Goal: Information Seeking & Learning: Learn about a topic

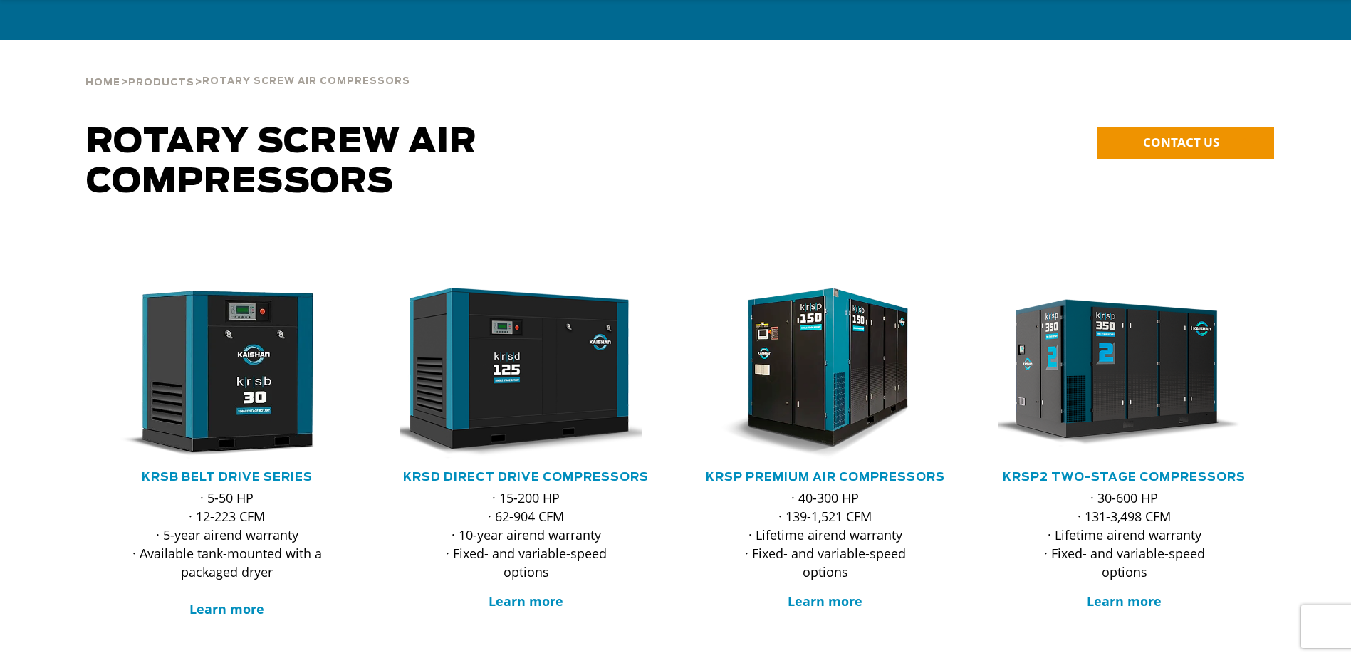
scroll to position [71, 0]
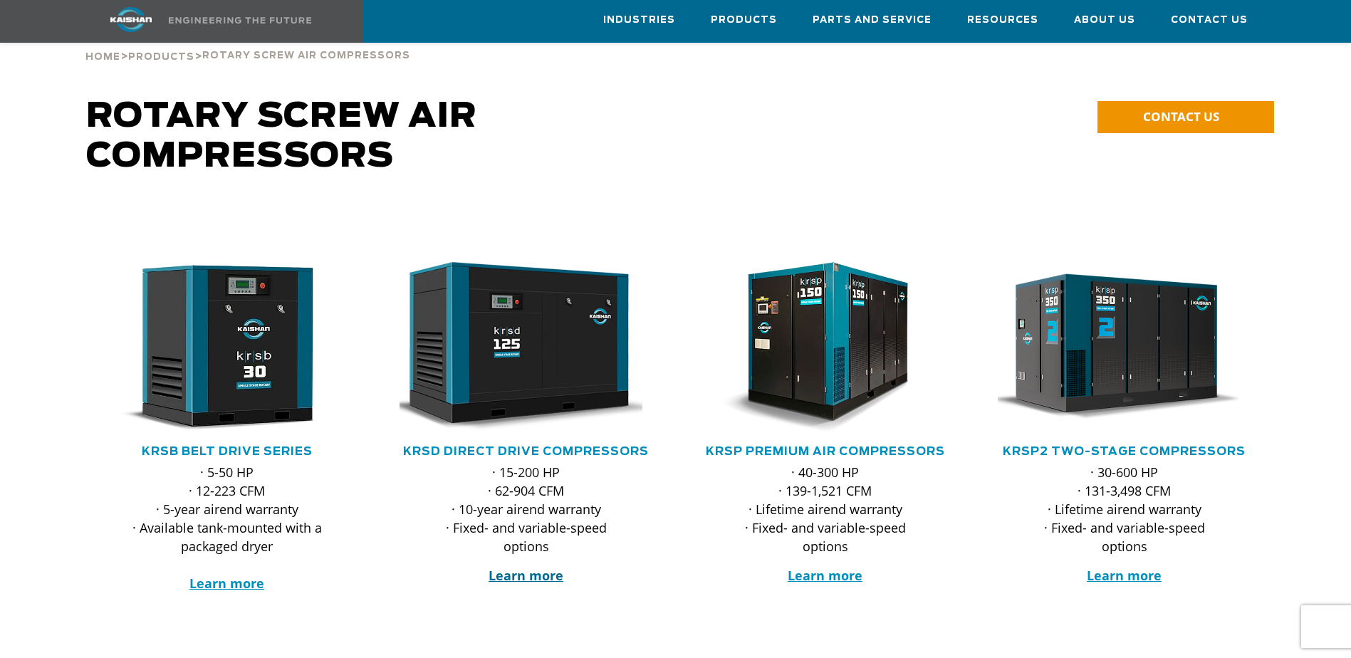
click at [525, 567] on strong "Learn more" at bounding box center [526, 575] width 75 height 17
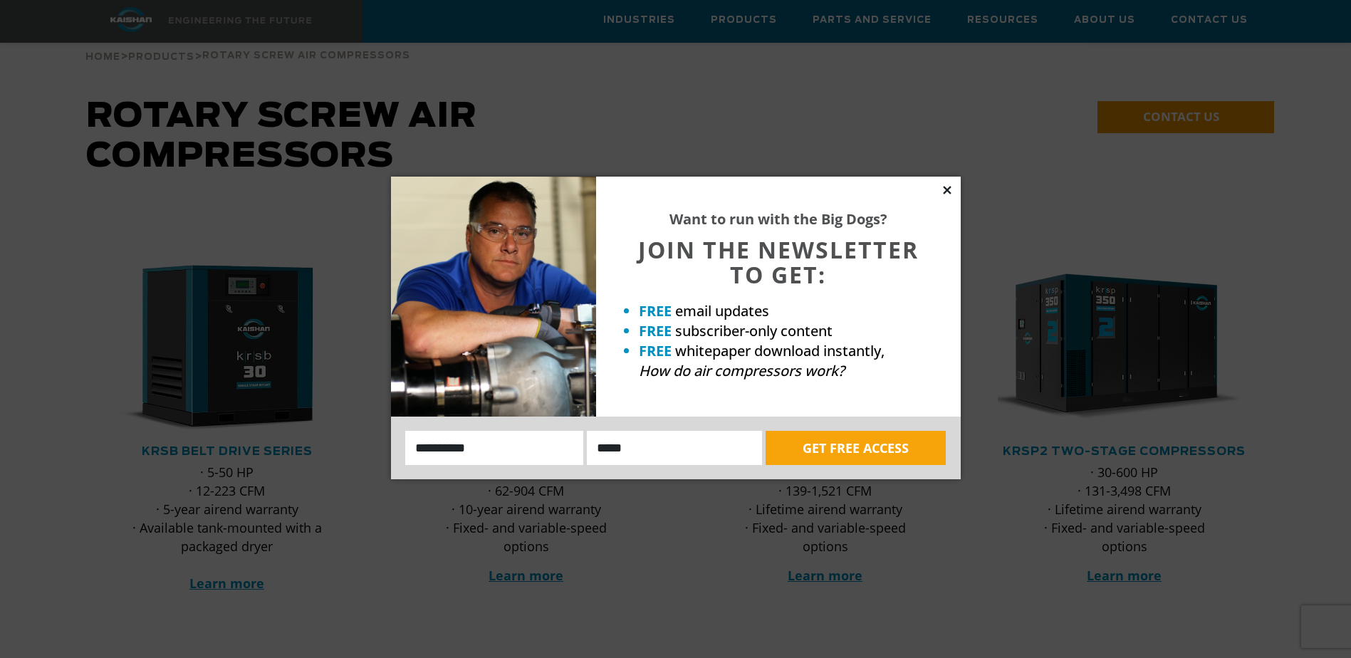
click at [951, 190] on icon at bounding box center [947, 190] width 13 height 13
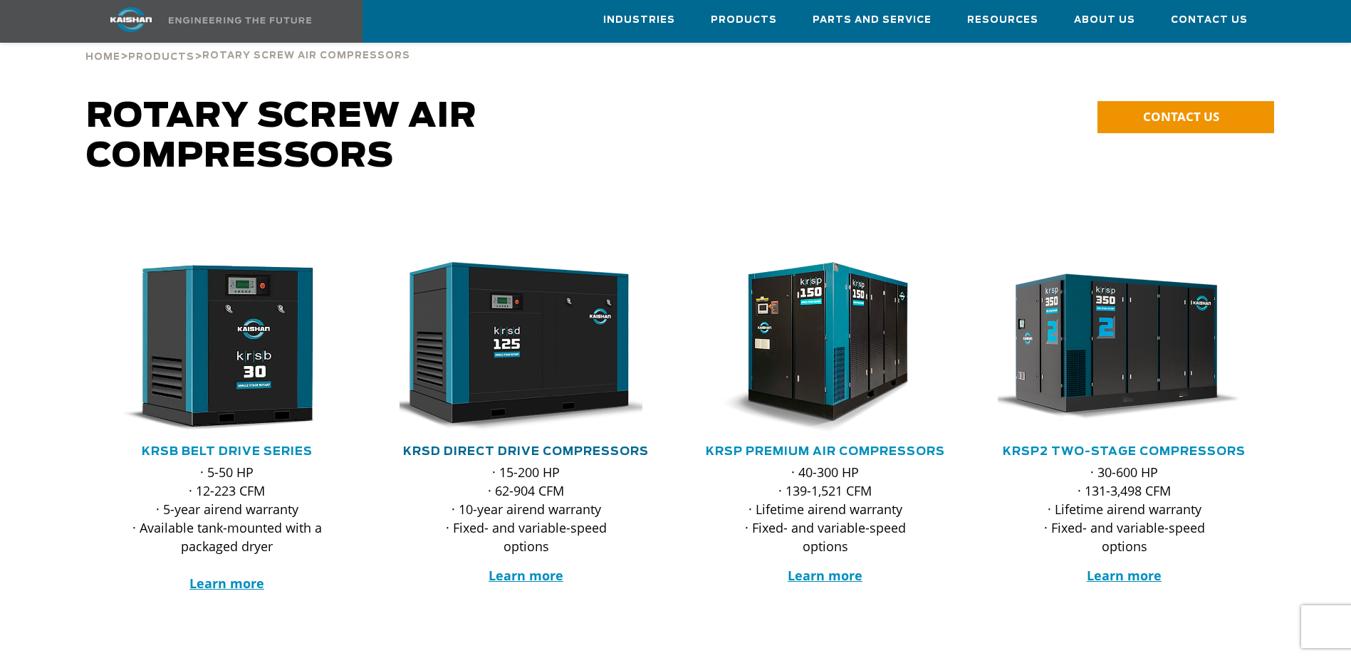
click at [562, 446] on link "KRSD Direct Drive Compressors" at bounding box center [526, 451] width 246 height 11
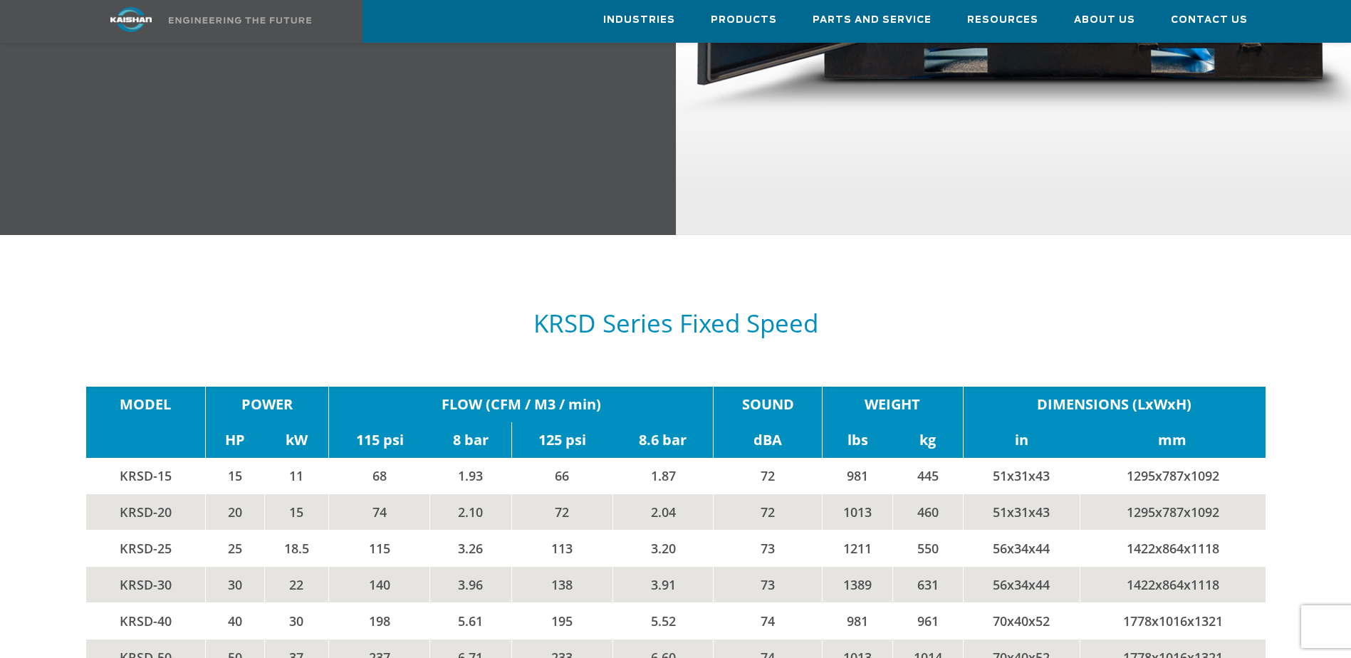
scroll to position [2136, 0]
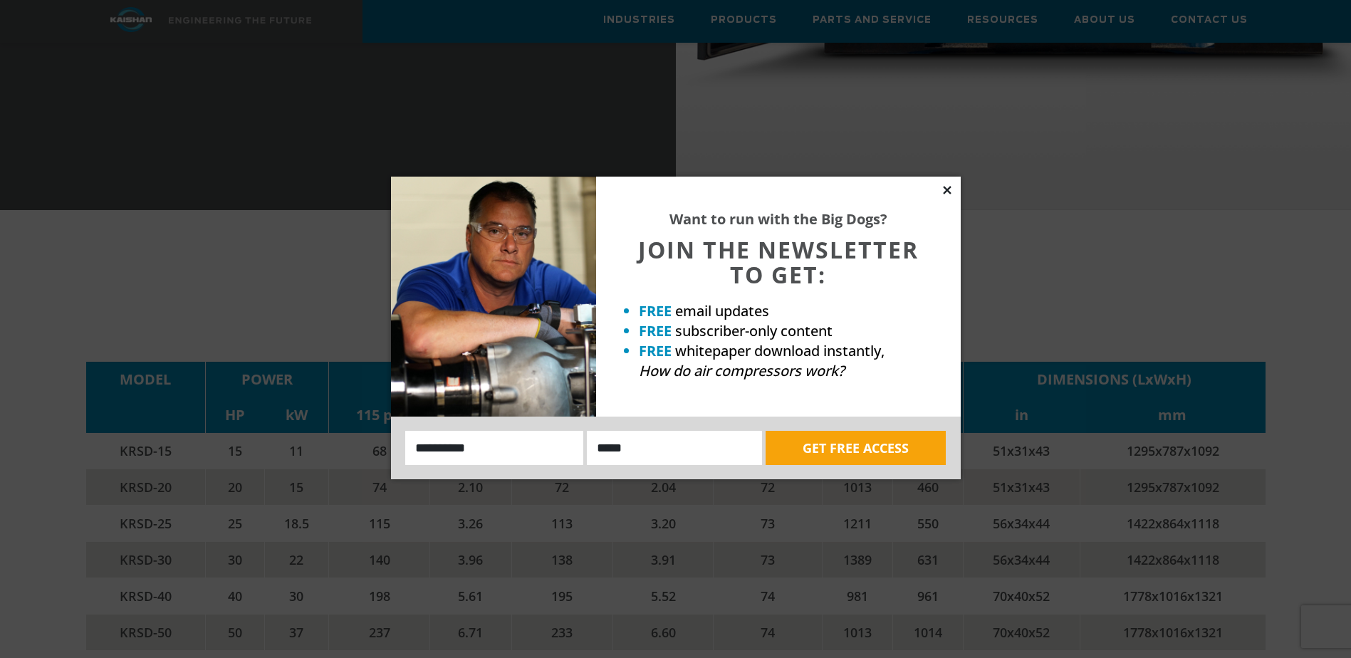
click at [947, 188] on icon at bounding box center [947, 190] width 13 height 13
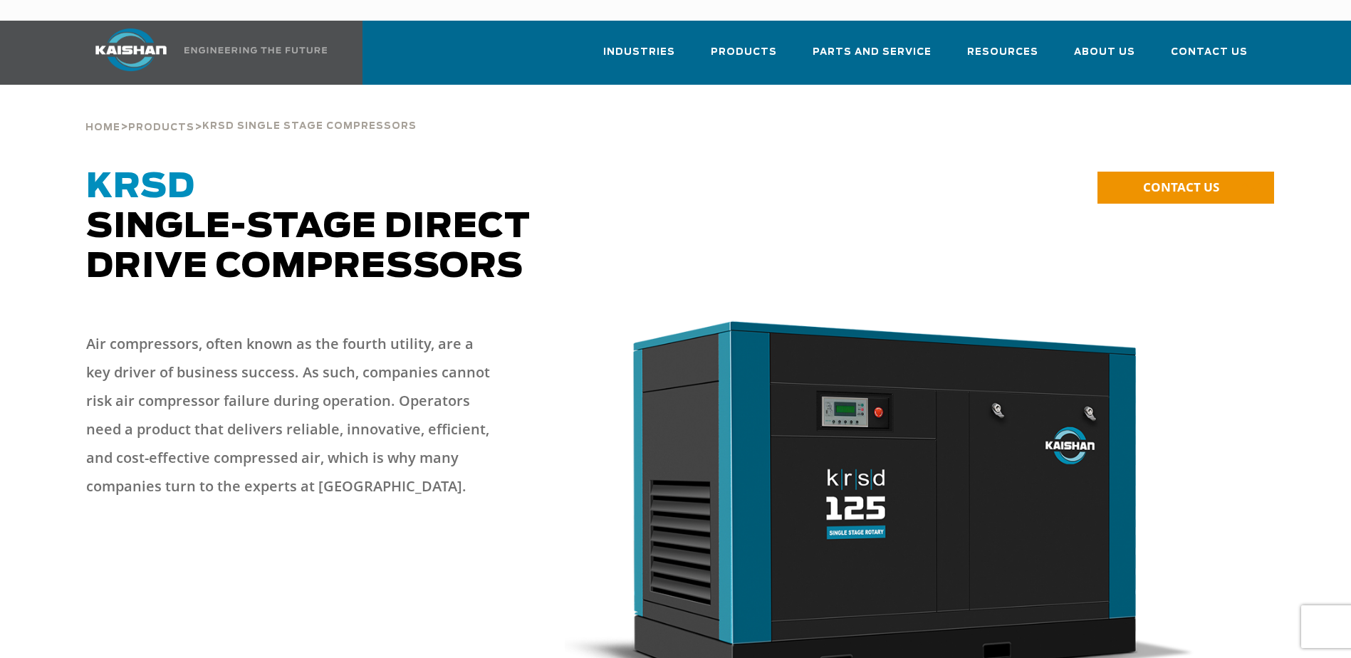
scroll to position [0, 0]
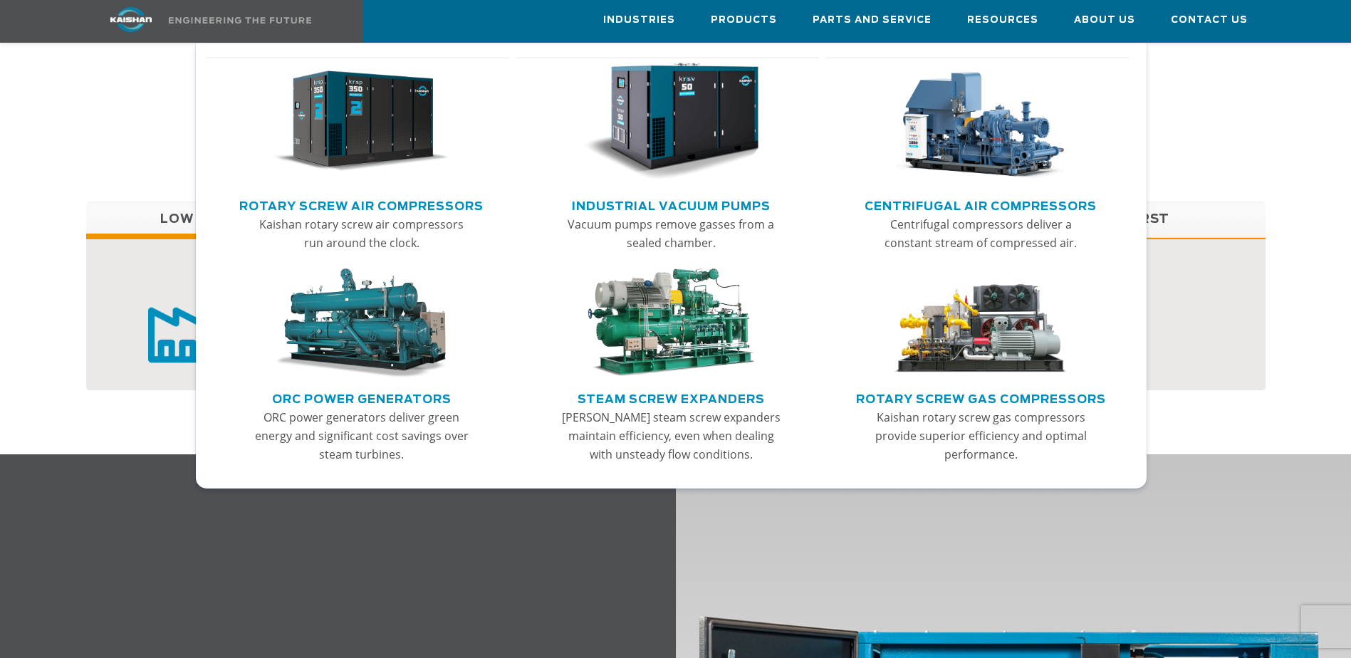
scroll to position [1068, 0]
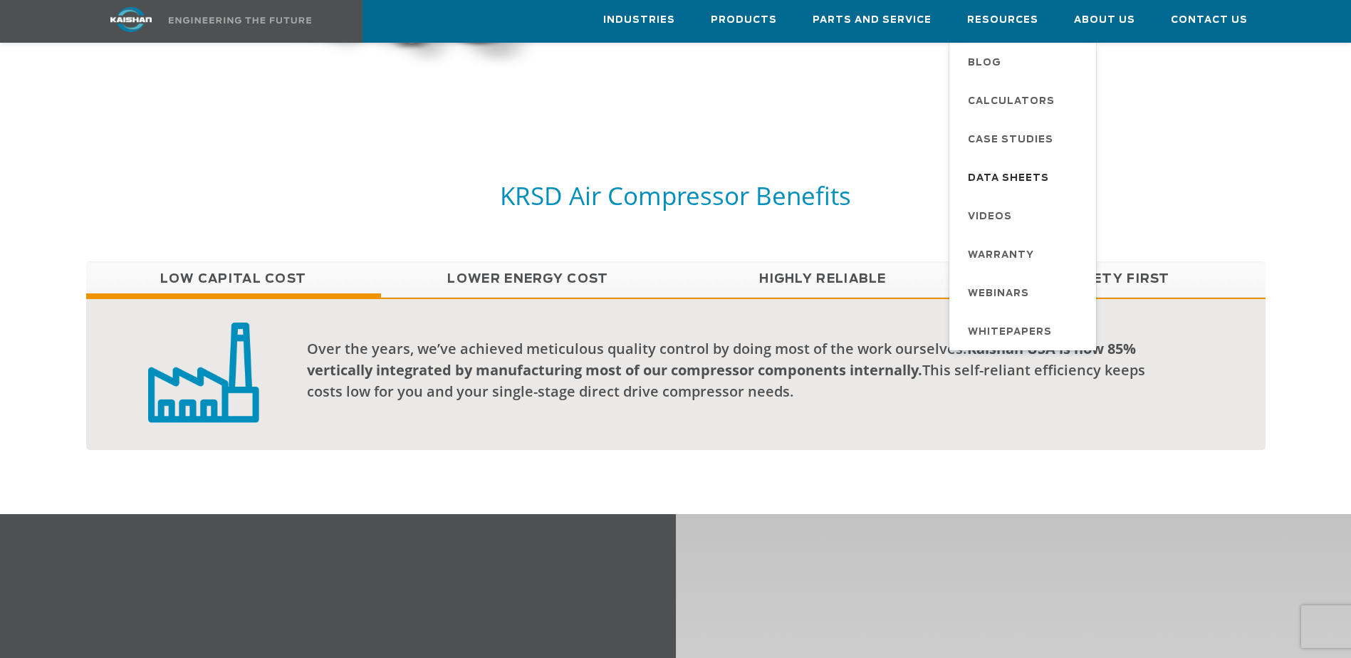
click at [991, 173] on span "Data Sheets" at bounding box center [1008, 179] width 81 height 24
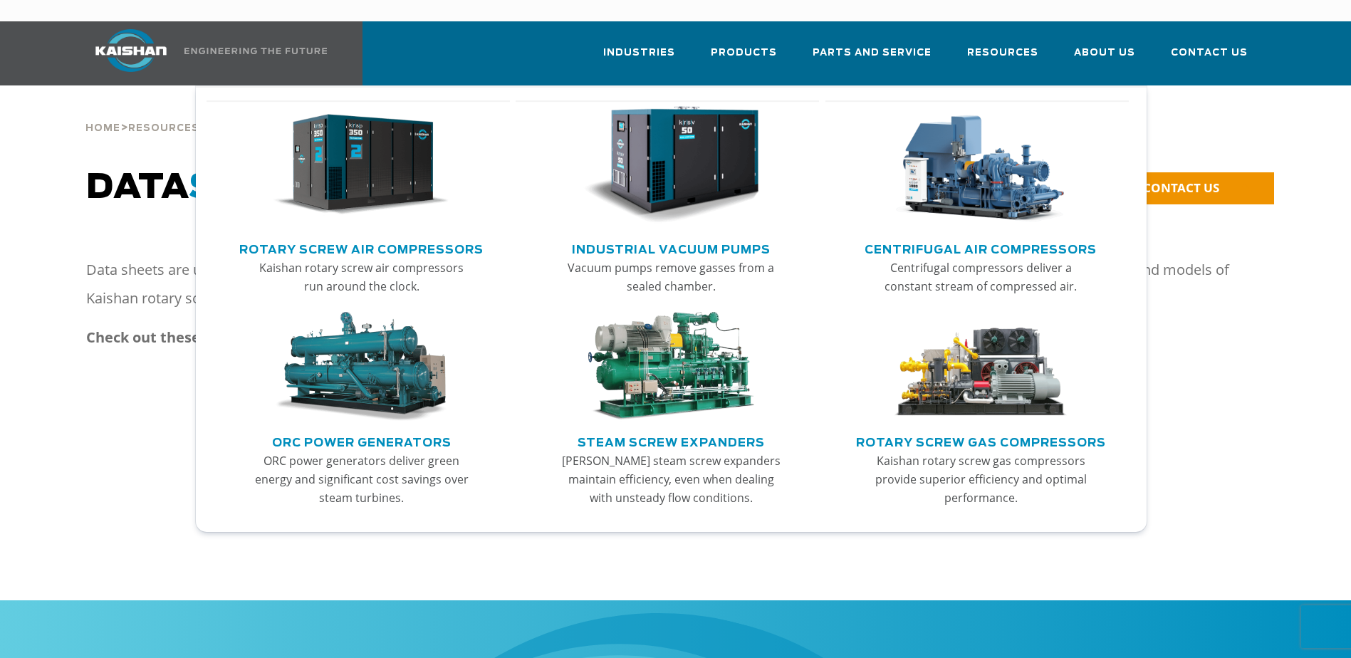
click at [404, 130] on img "Main menu" at bounding box center [360, 165] width 175 height 118
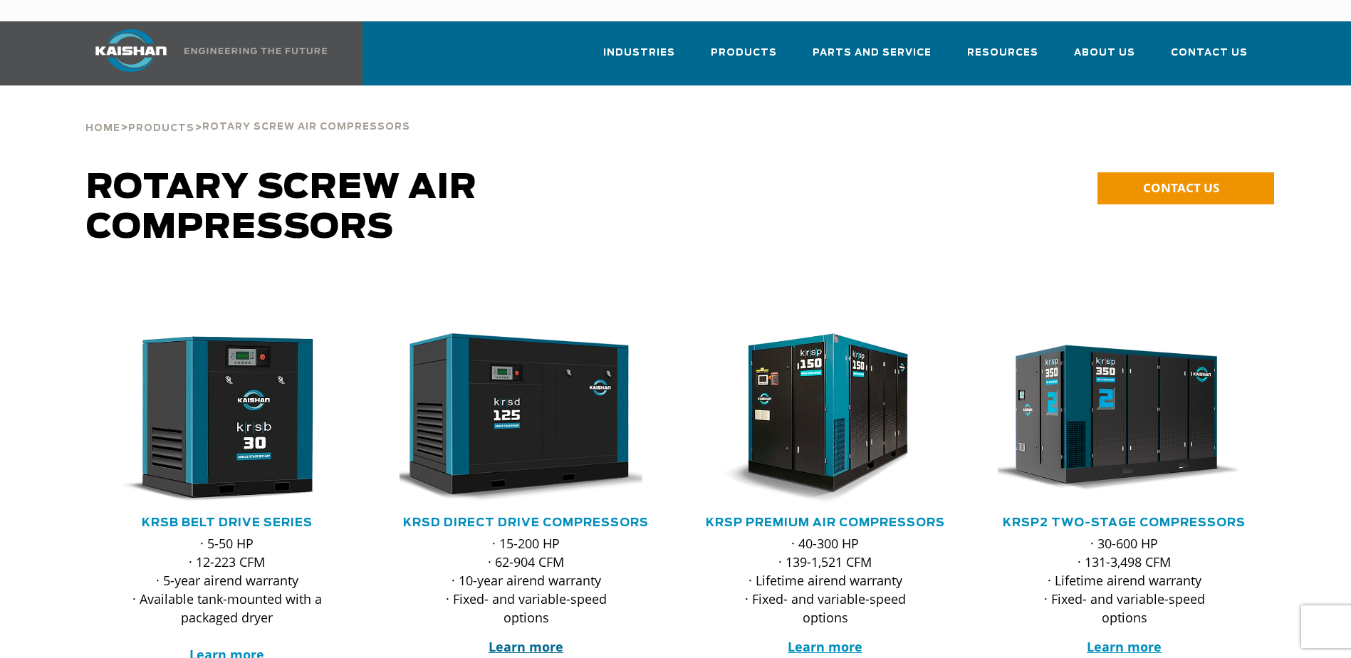
click at [523, 638] on strong "Learn more" at bounding box center [526, 646] width 75 height 17
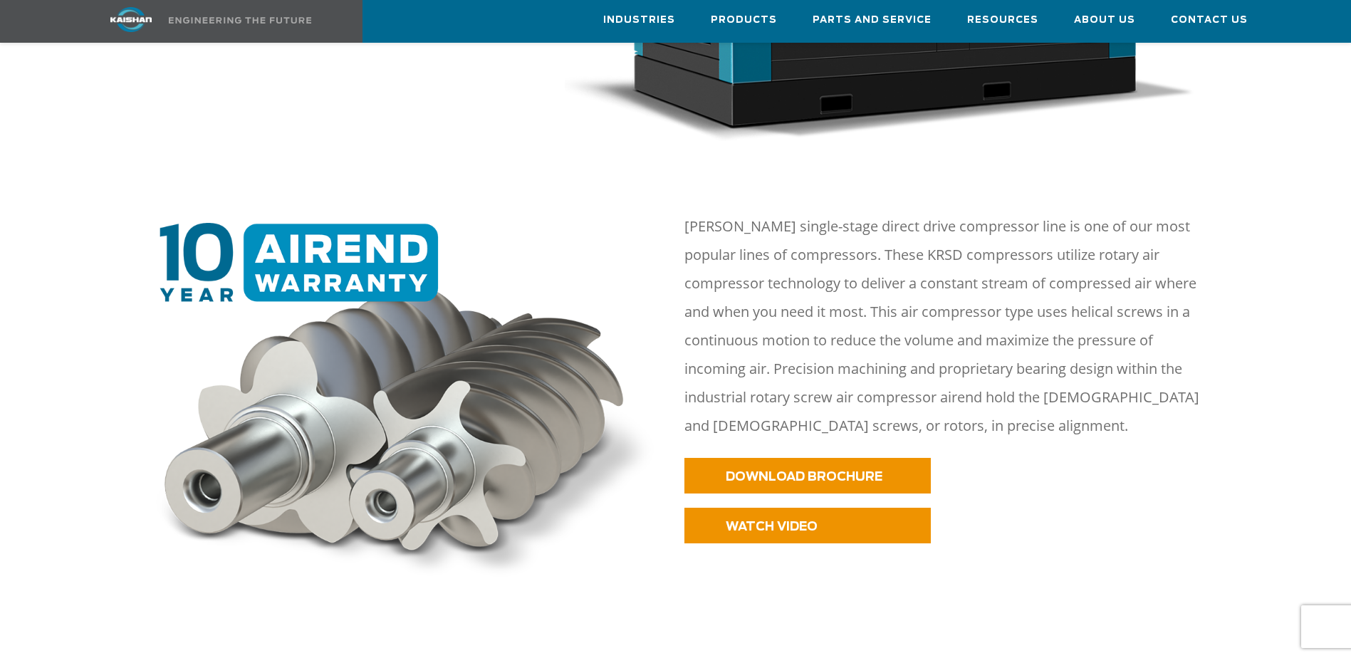
scroll to position [570, 0]
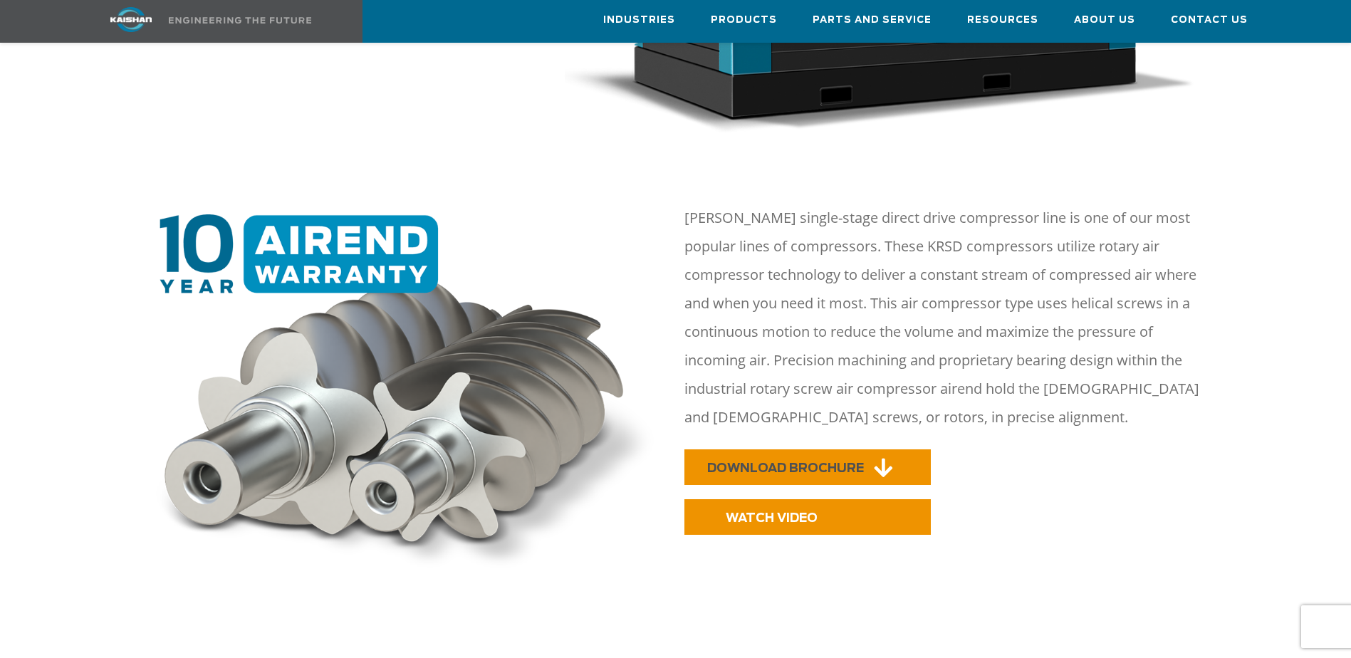
click at [879, 457] on icon at bounding box center [883, 467] width 19 height 21
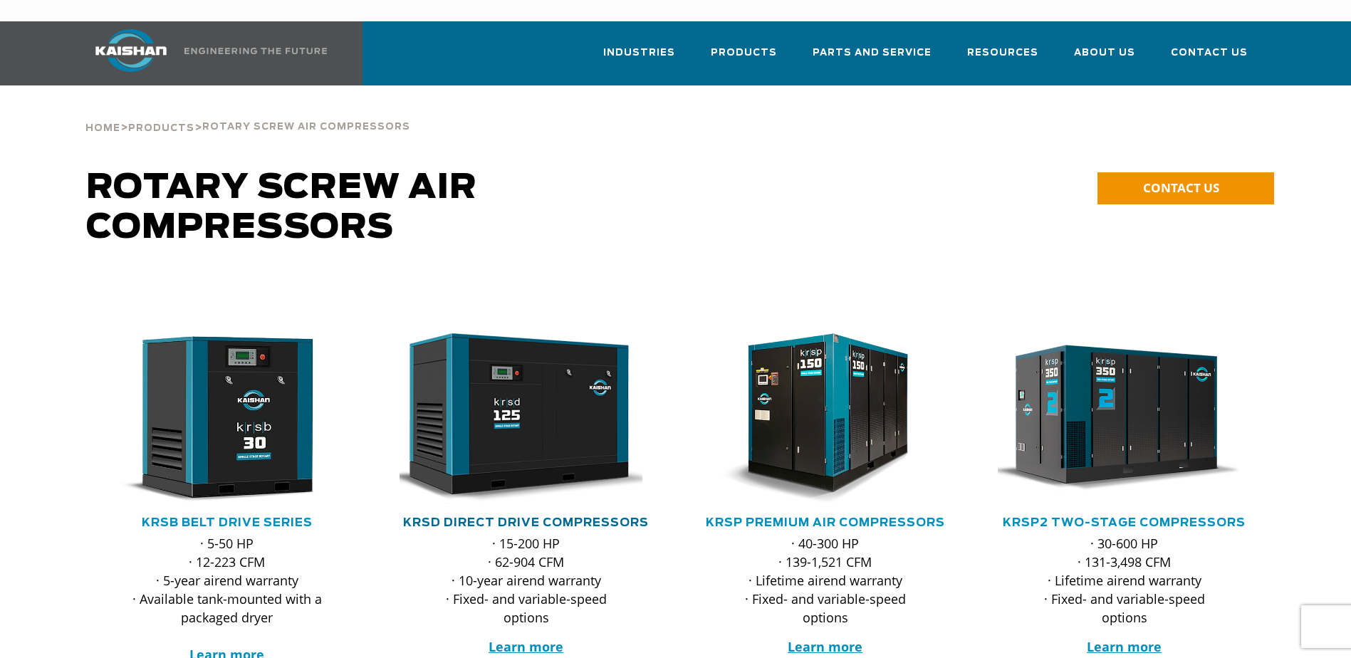
click at [509, 517] on link "KRSD Direct Drive Compressors" at bounding box center [526, 522] width 246 height 11
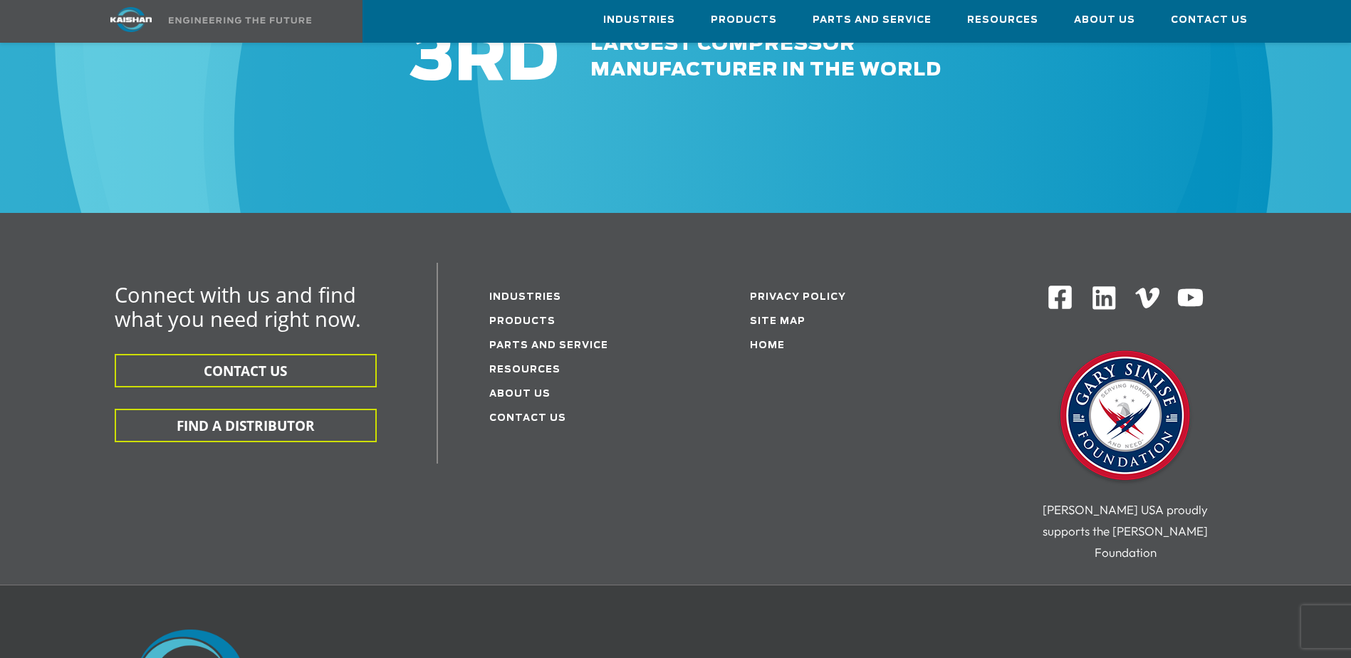
scroll to position [4415, 0]
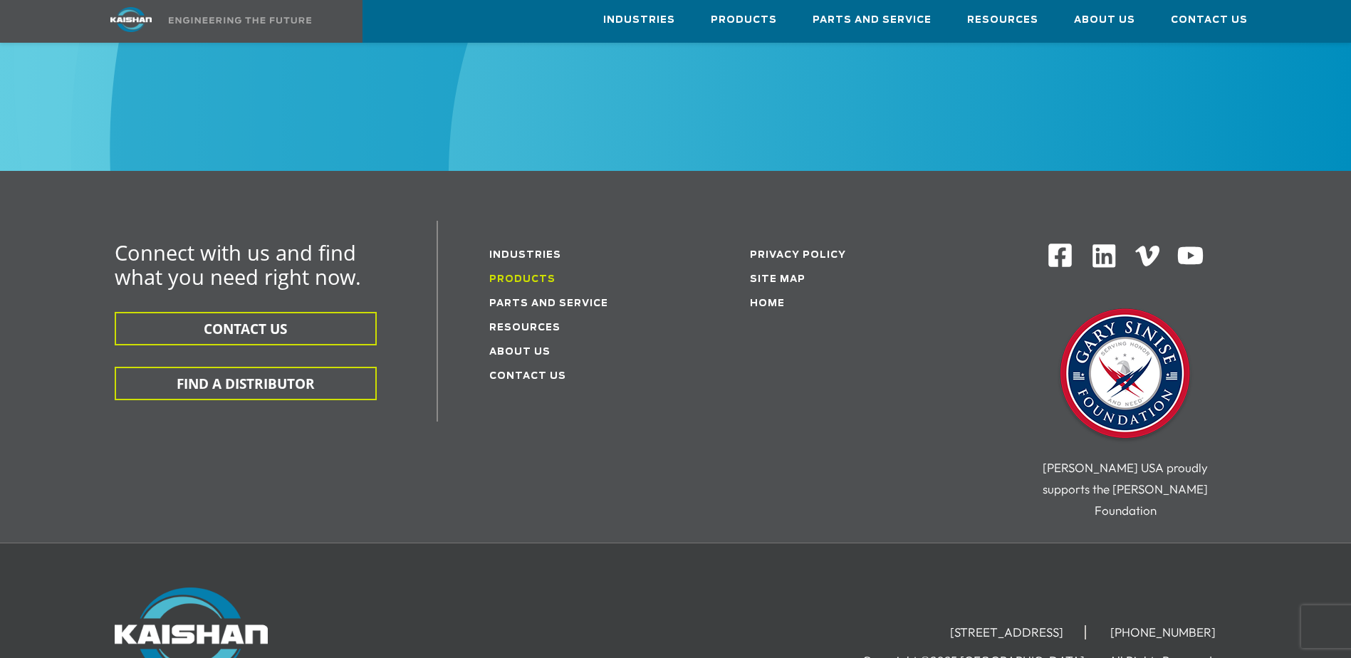
click at [513, 275] on link "Products" at bounding box center [522, 279] width 66 height 9
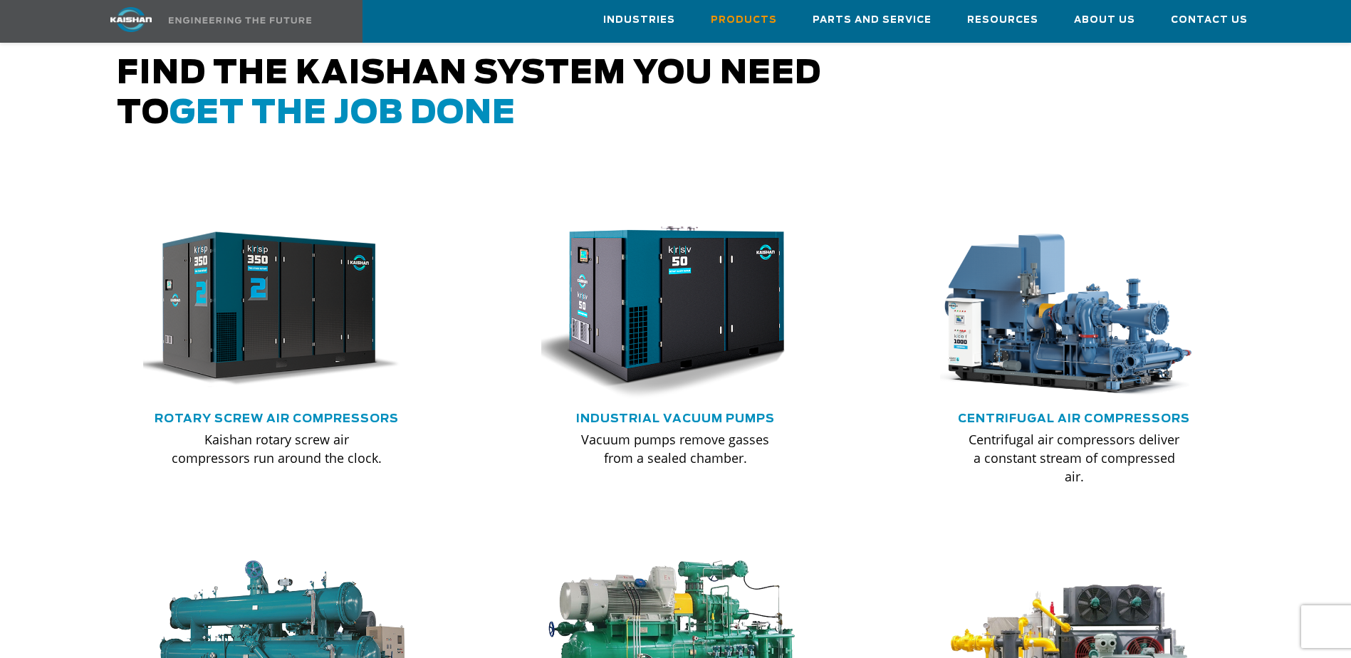
scroll to position [783, 0]
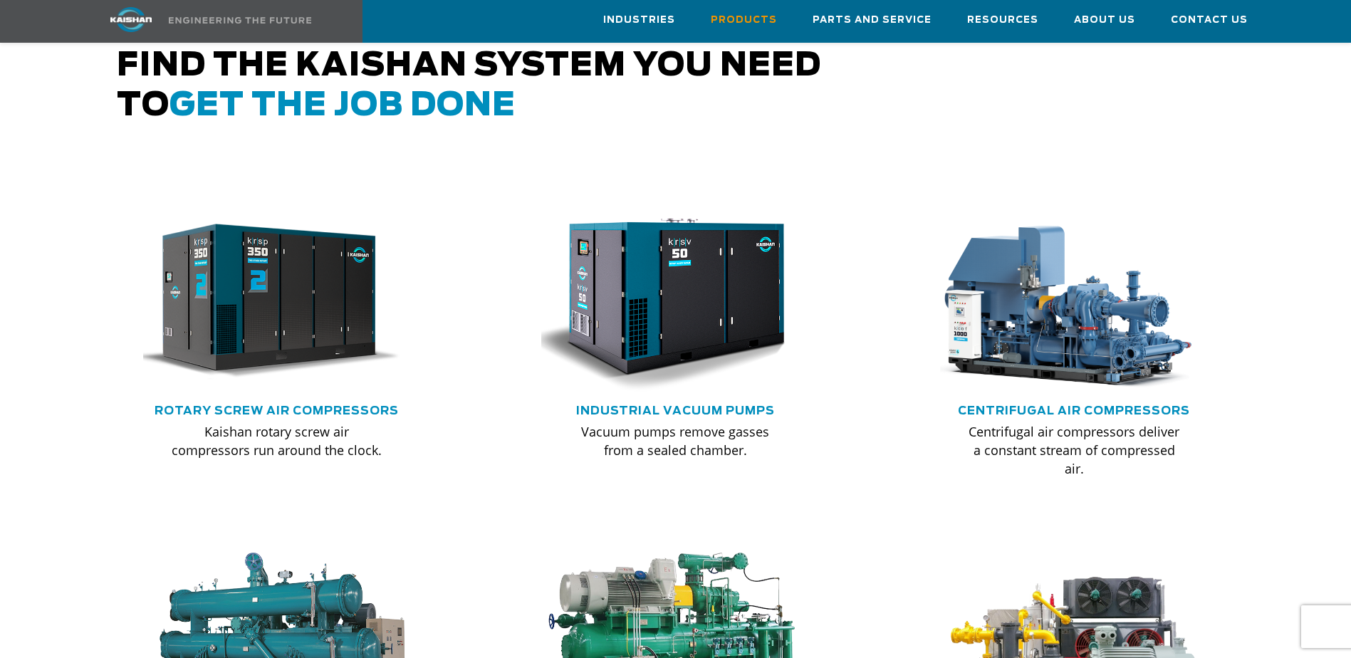
click at [268, 422] on p "Kaishan rotary screw air compressors run around the clock." at bounding box center [277, 440] width 211 height 37
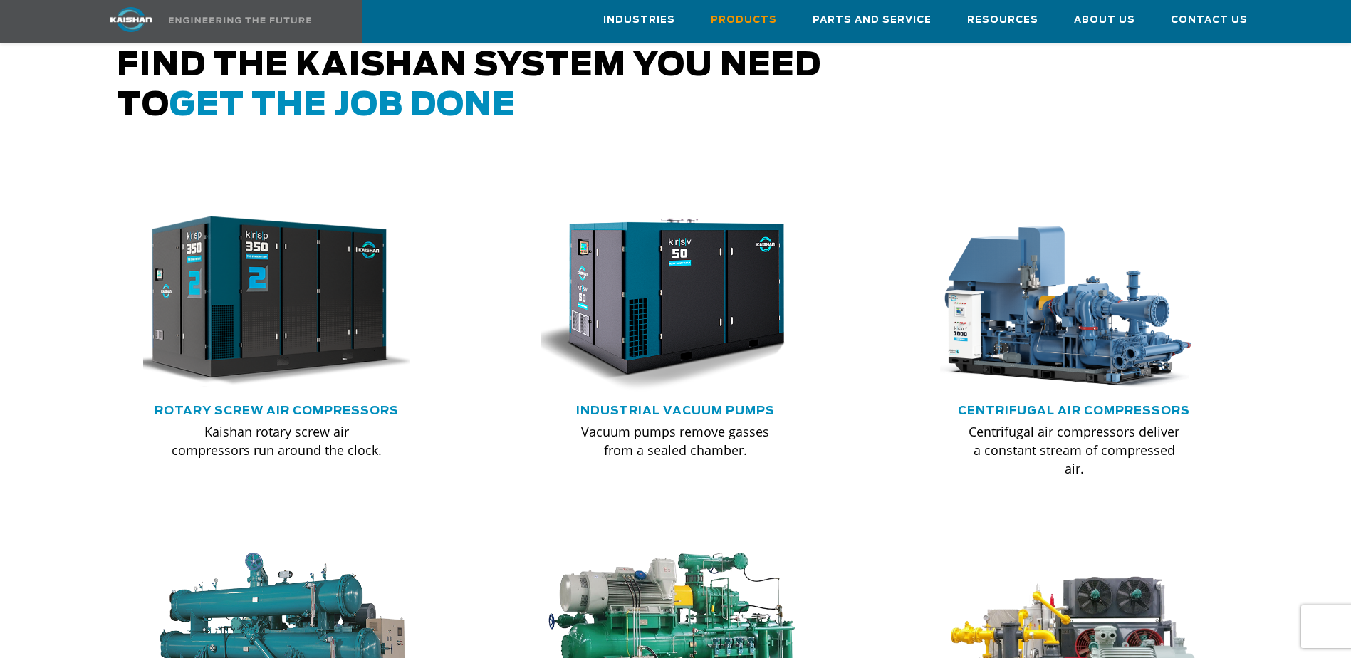
click at [260, 318] on img at bounding box center [266, 301] width 295 height 199
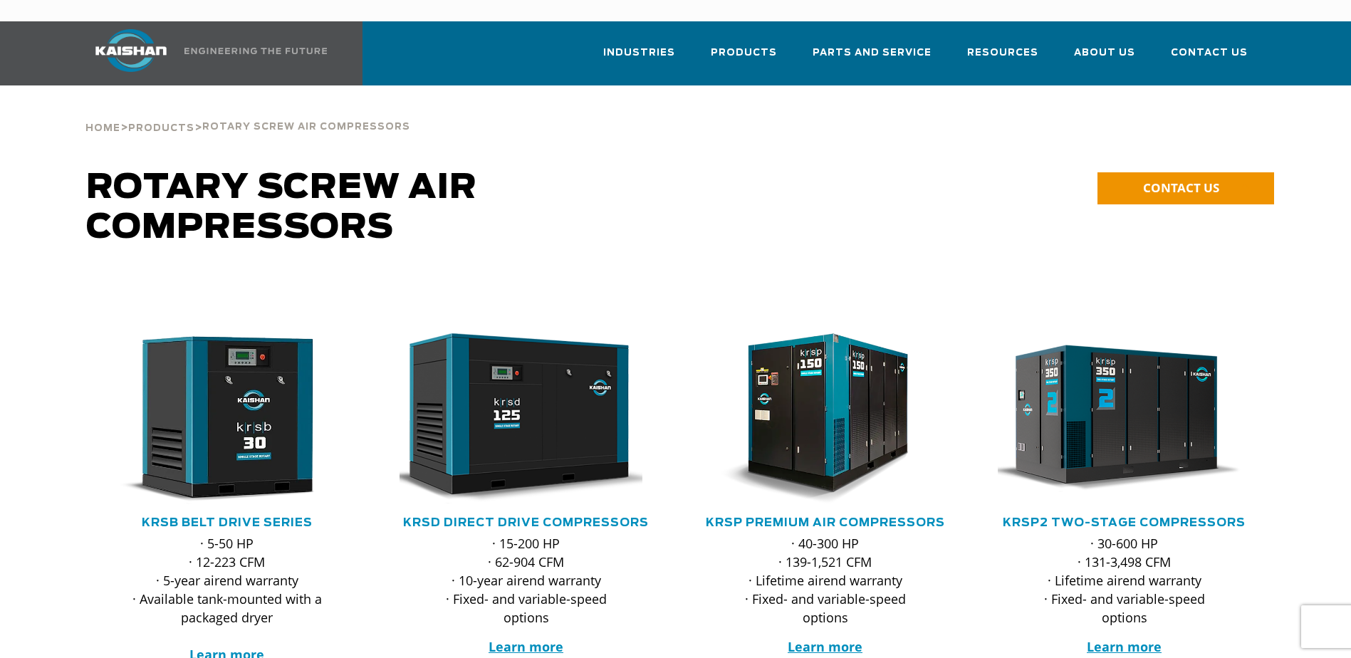
drag, startPoint x: 474, startPoint y: 417, endPoint x: 670, endPoint y: 577, distance: 253.1
click at [670, 577] on div at bounding box center [526, 485] width 299 height 419
click at [521, 638] on strong "Learn more" at bounding box center [526, 646] width 75 height 17
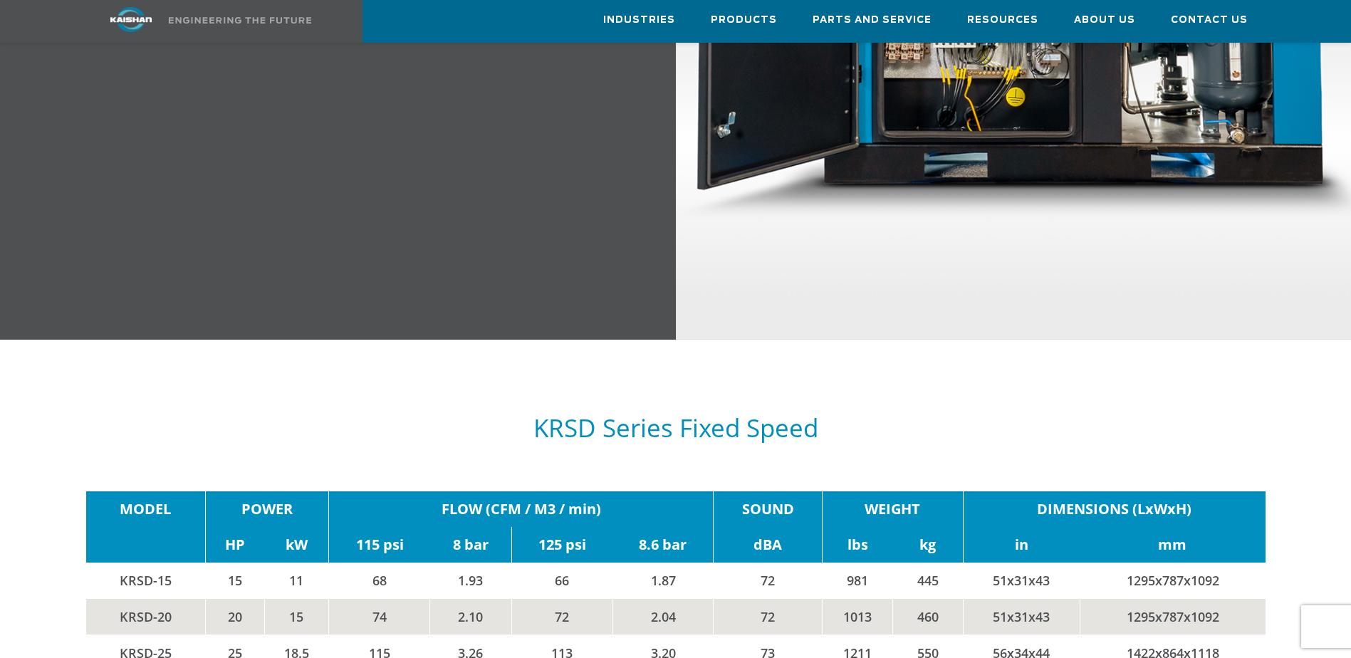
scroll to position [2065, 0]
